Goal: Information Seeking & Learning: Find specific page/section

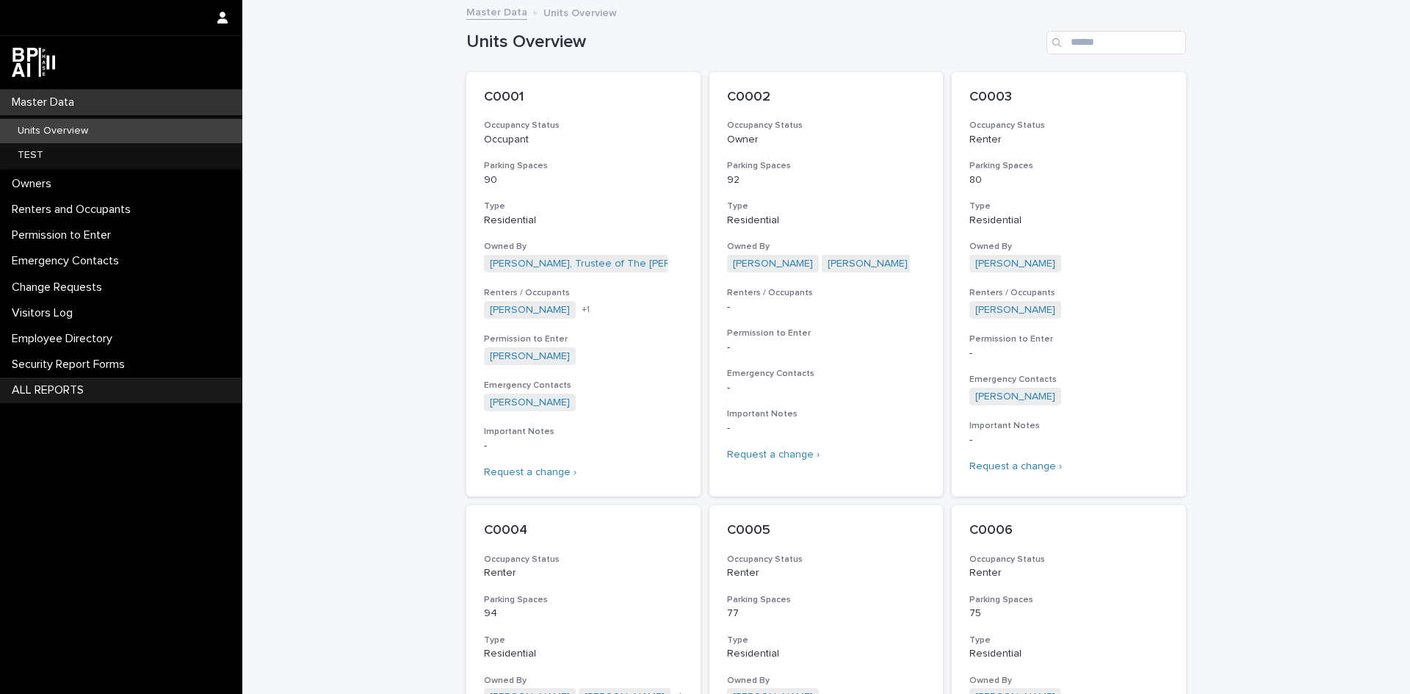
click at [48, 382] on div "ALL REPORTS" at bounding box center [121, 390] width 242 height 26
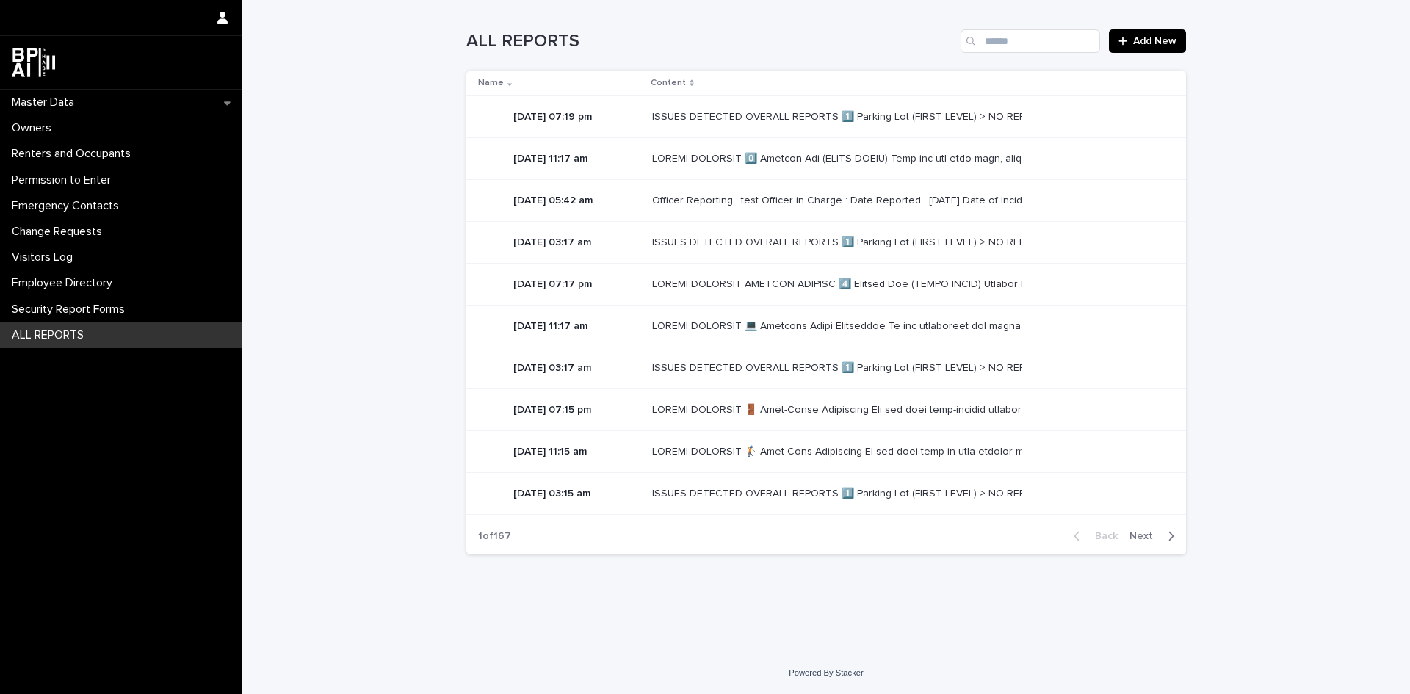
click at [964, 201] on div "Officer Reporting : test Officer in Charge : Date Reported : [DATE] Date of Inc…" at bounding box center [835, 201] width 367 height 12
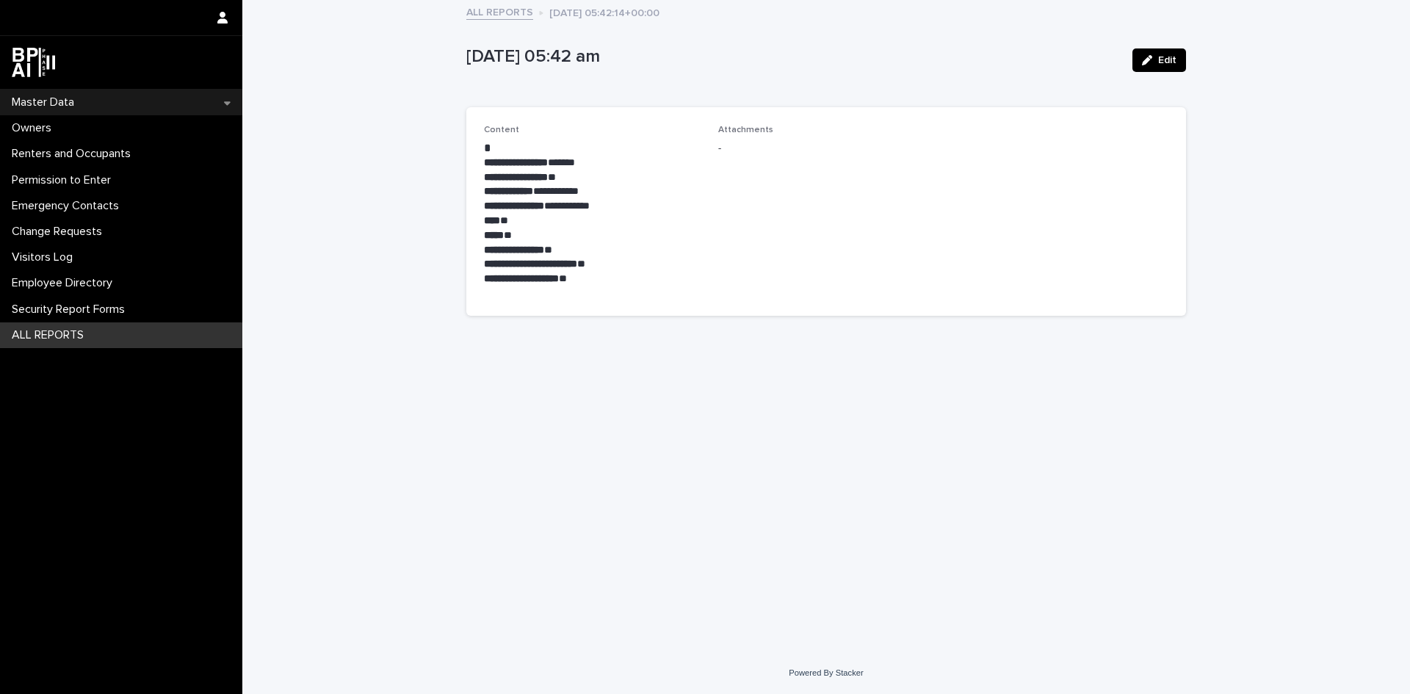
click at [87, 96] on div "Master Data" at bounding box center [121, 103] width 242 height 26
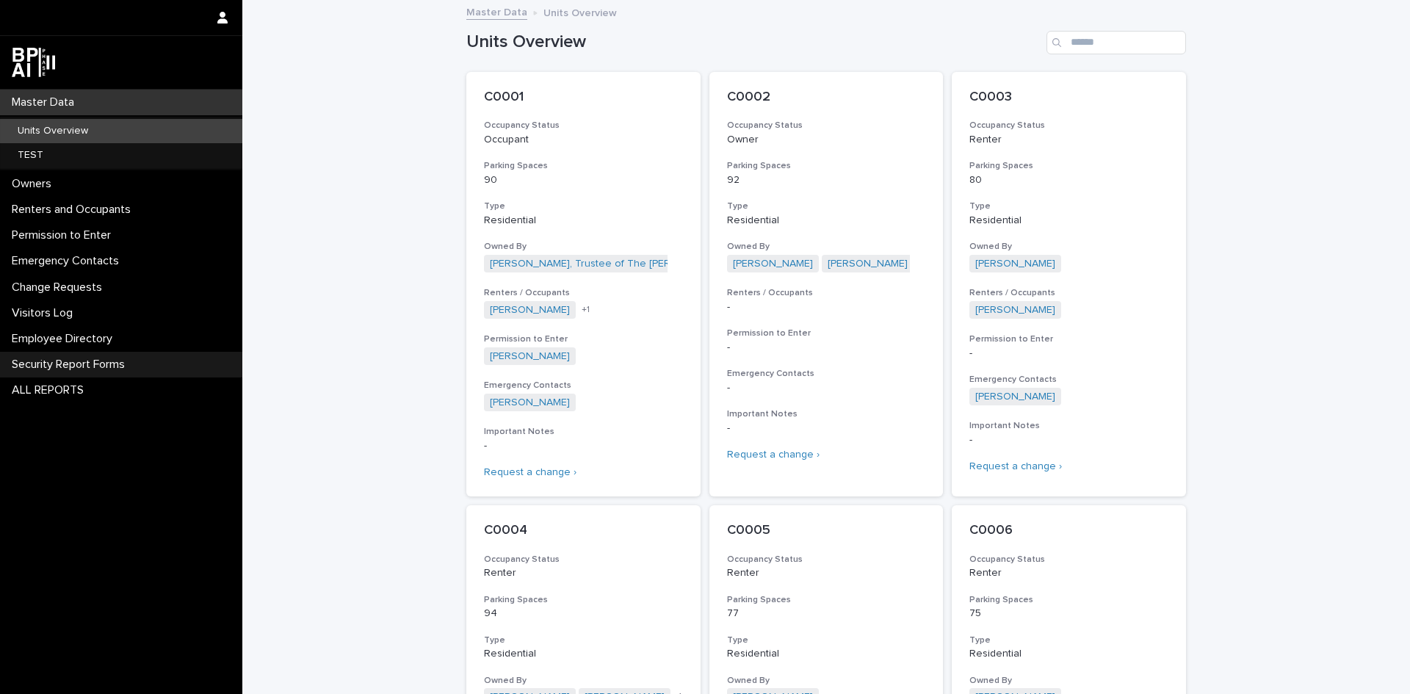
click at [109, 352] on div "Security Report Forms" at bounding box center [121, 365] width 242 height 26
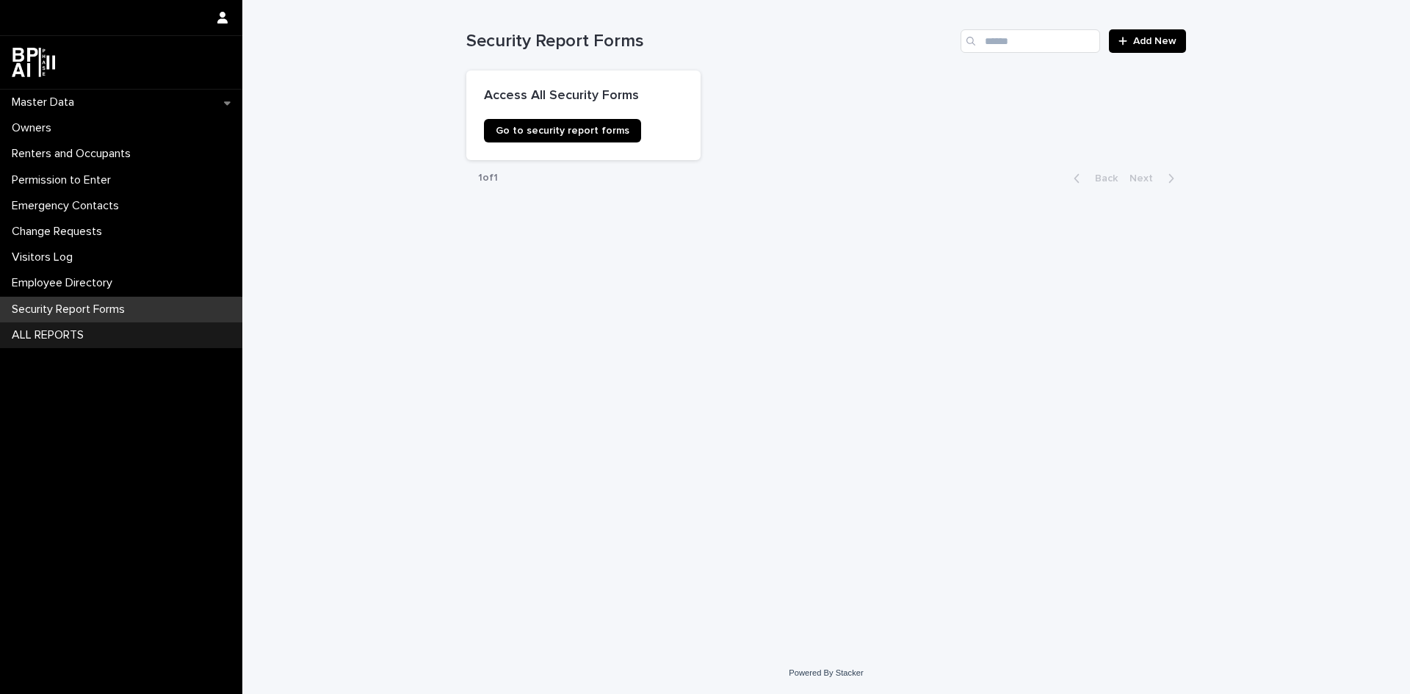
click at [106, 325] on div "ALL REPORTS" at bounding box center [121, 335] width 242 height 26
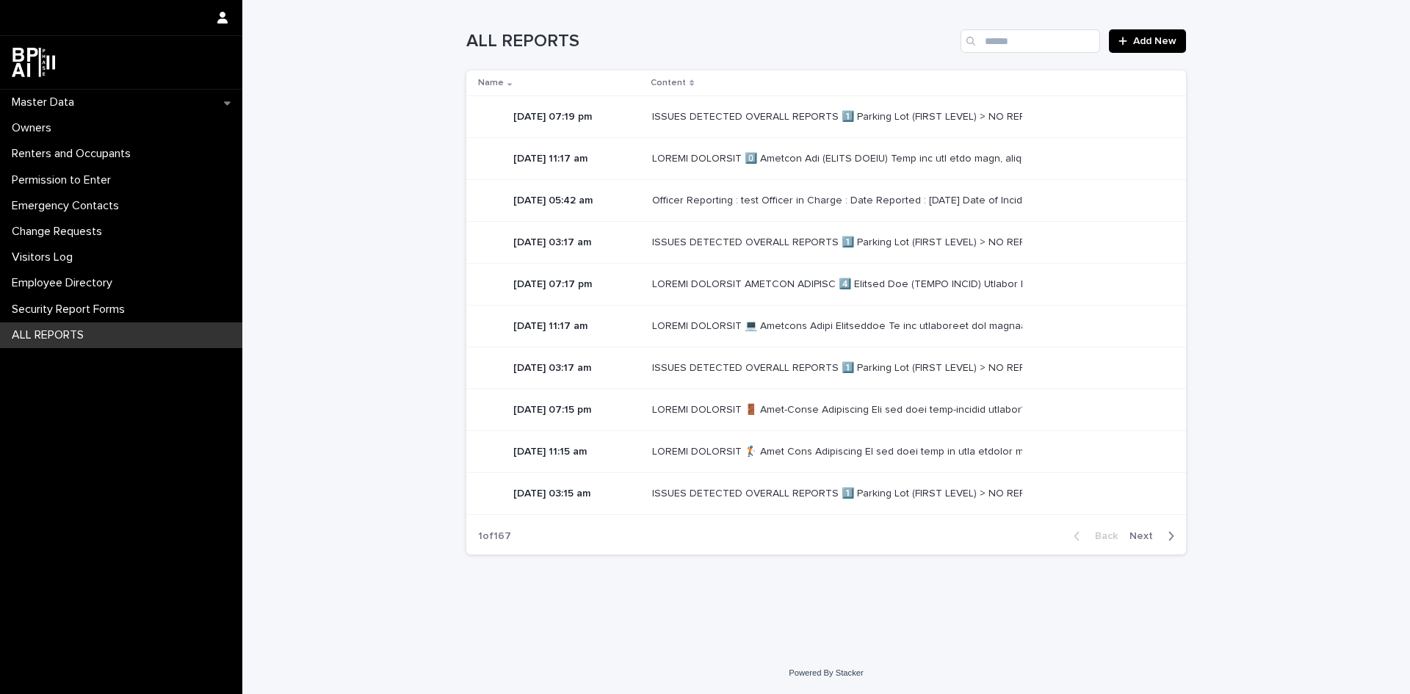
click at [1148, 538] on span "Next" at bounding box center [1145, 536] width 32 height 10
click at [1147, 537] on span "Next" at bounding box center [1145, 536] width 32 height 10
click at [1148, 535] on span "Next" at bounding box center [1145, 536] width 32 height 10
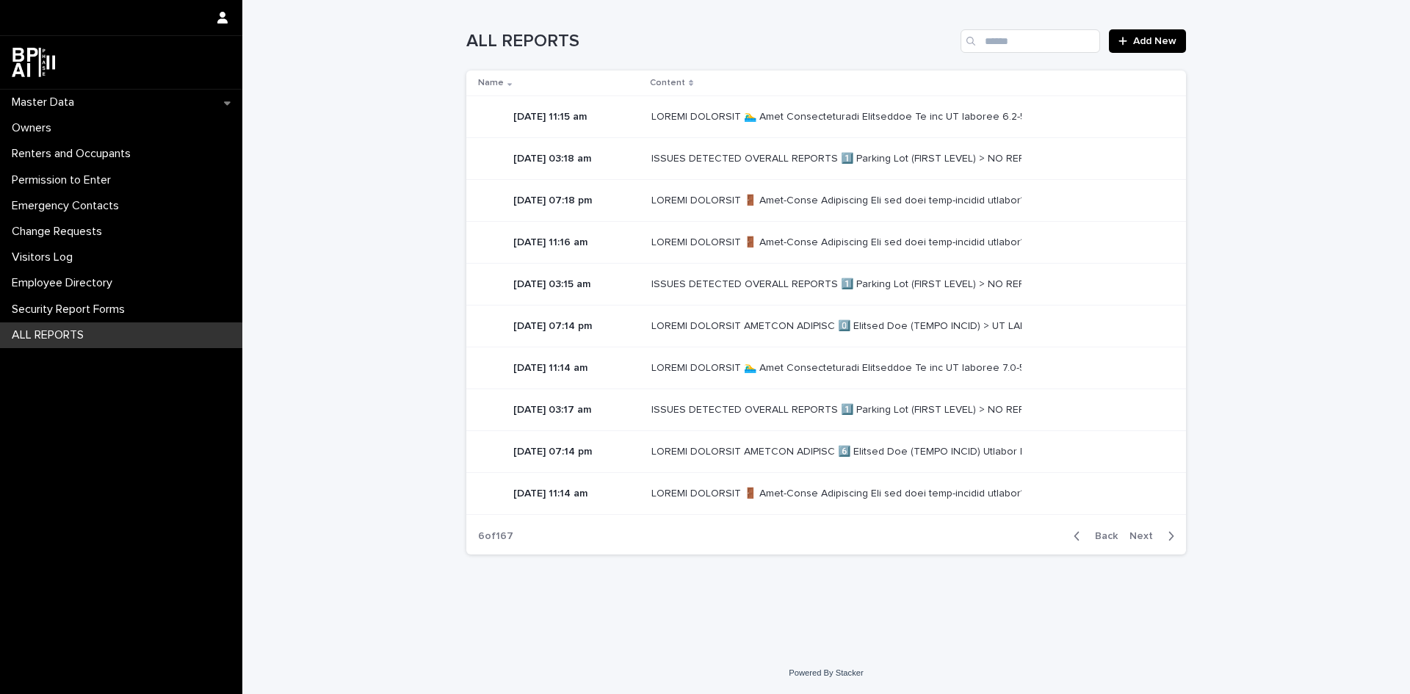
click at [1148, 535] on span "Next" at bounding box center [1145, 536] width 32 height 10
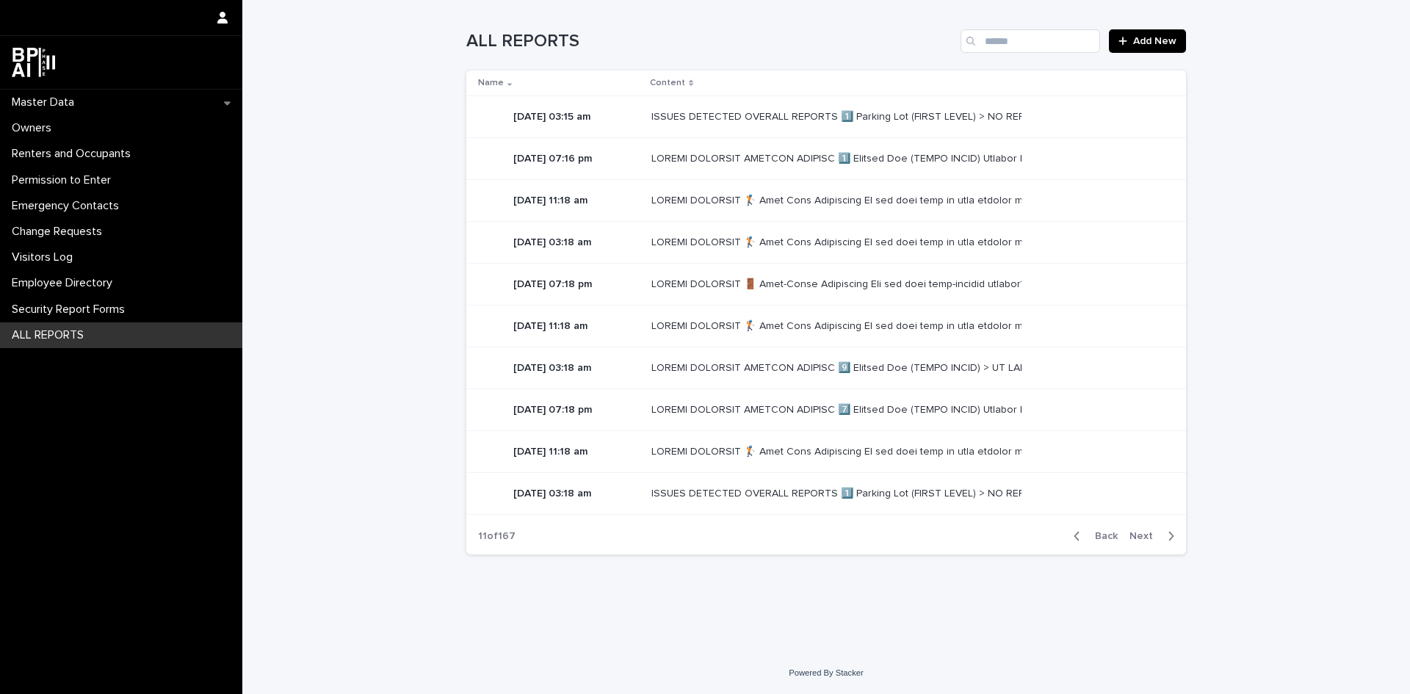
click at [1148, 535] on span "Next" at bounding box center [1145, 536] width 32 height 10
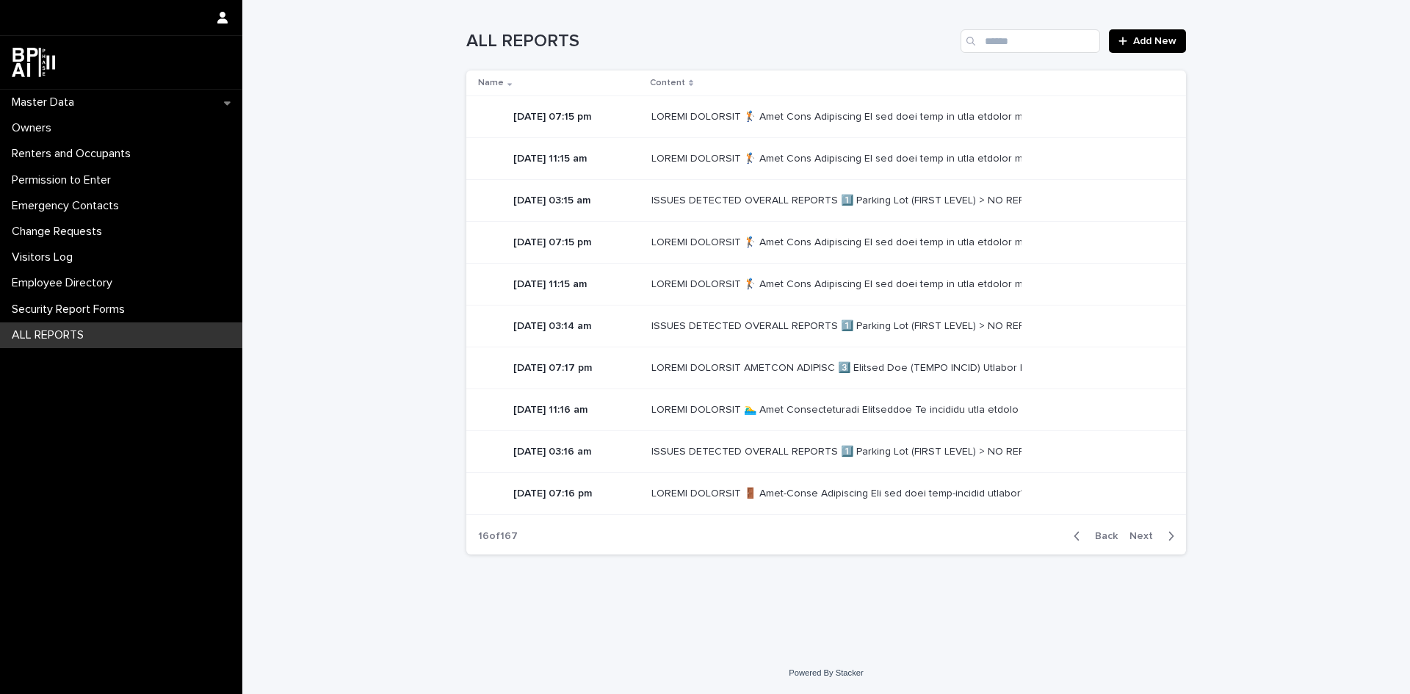
click at [1148, 535] on span "Next" at bounding box center [1145, 536] width 32 height 10
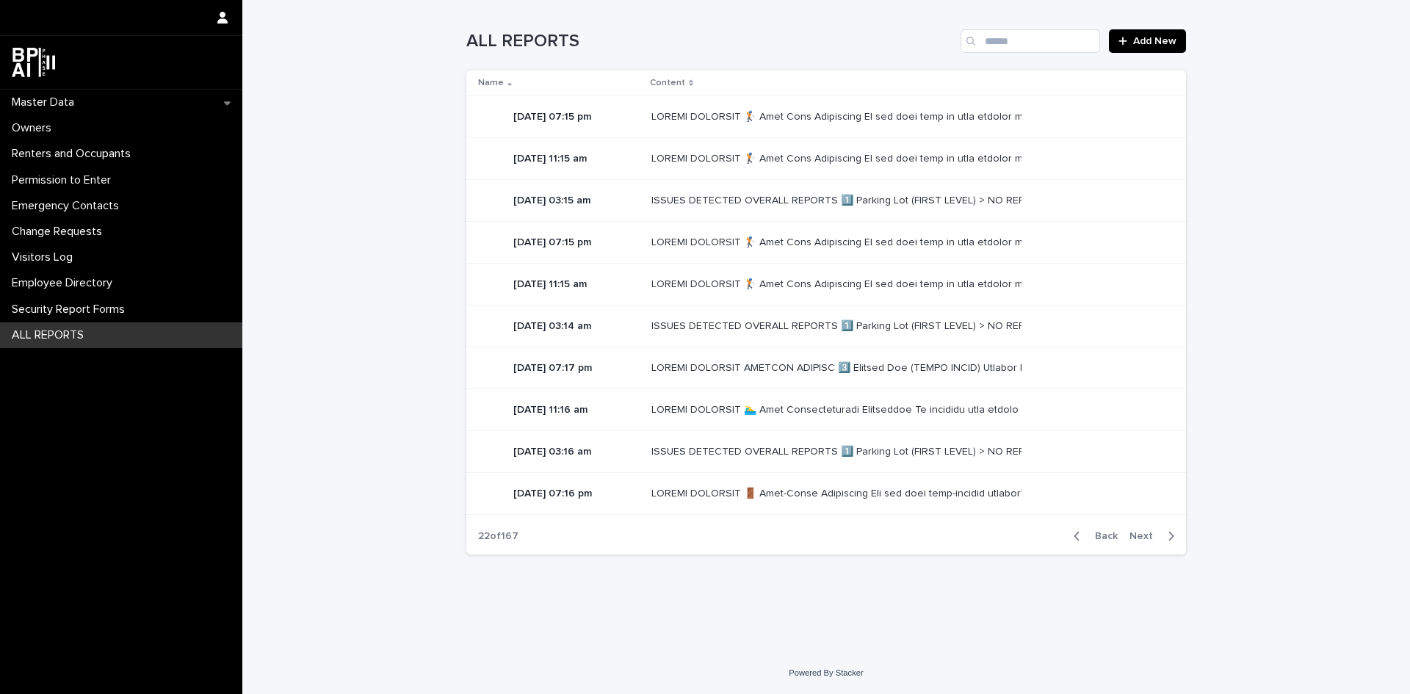
click at [1148, 535] on span "Next" at bounding box center [1145, 536] width 32 height 10
click at [1096, 535] on span "Back" at bounding box center [1102, 536] width 32 height 10
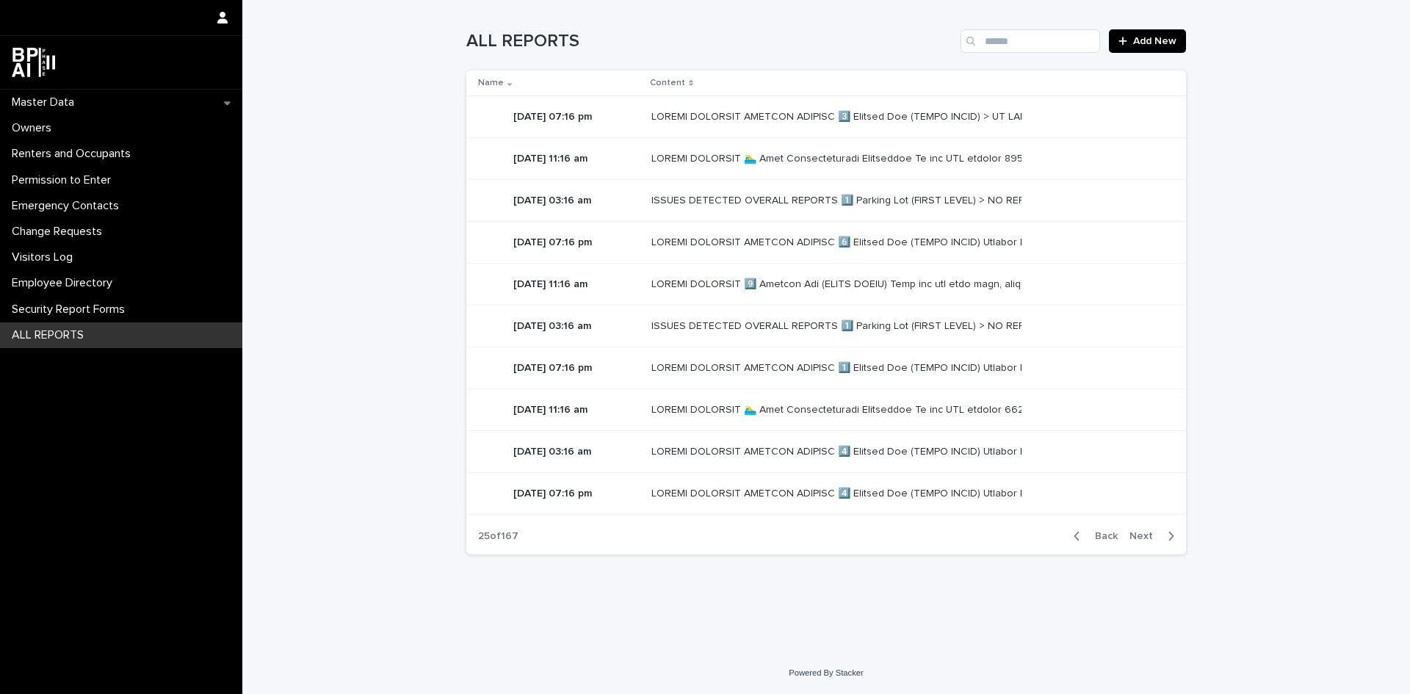
click at [1158, 525] on div "Back Next" at bounding box center [1124, 536] width 124 height 37
click at [1152, 533] on span "Next" at bounding box center [1145, 536] width 32 height 10
click at [490, 364] on div at bounding box center [492, 367] width 29 height 29
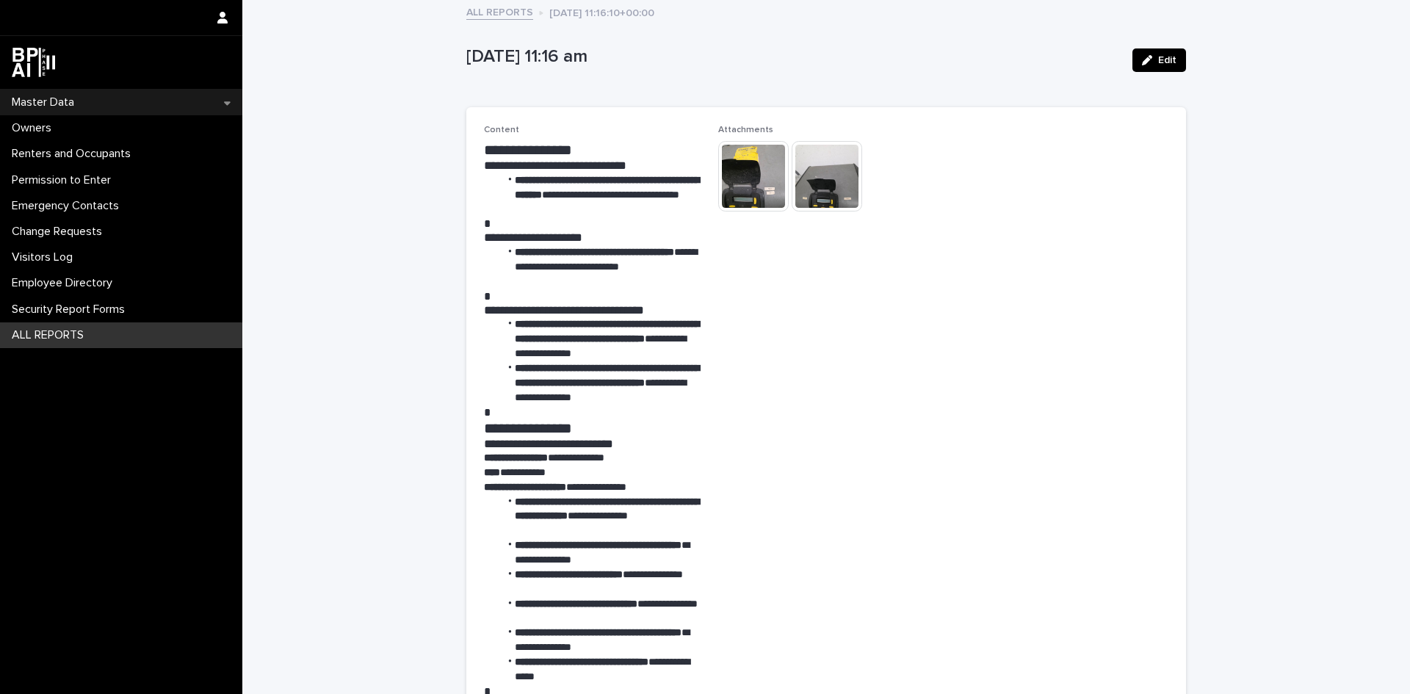
click at [130, 101] on div "Master Data" at bounding box center [121, 103] width 242 height 26
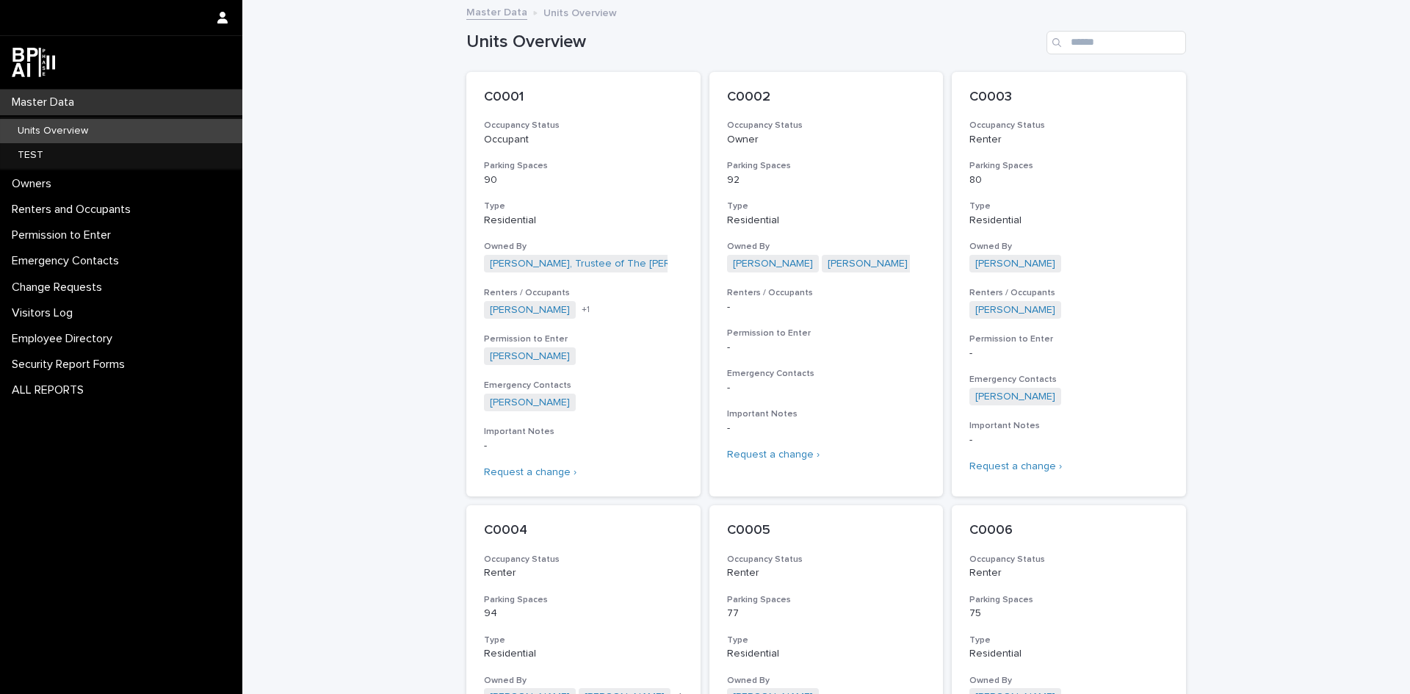
click at [139, 108] on div "Master Data" at bounding box center [121, 103] width 242 height 26
drag, startPoint x: 84, startPoint y: 101, endPoint x: 69, endPoint y: 91, distance: 18.5
click at [84, 101] on p "Master Data" at bounding box center [46, 102] width 80 height 14
click at [53, 99] on p "Master Data" at bounding box center [46, 102] width 80 height 14
click at [1100, 46] on input "Search" at bounding box center [1116, 42] width 140 height 23
